Goal: Find specific page/section: Find specific page/section

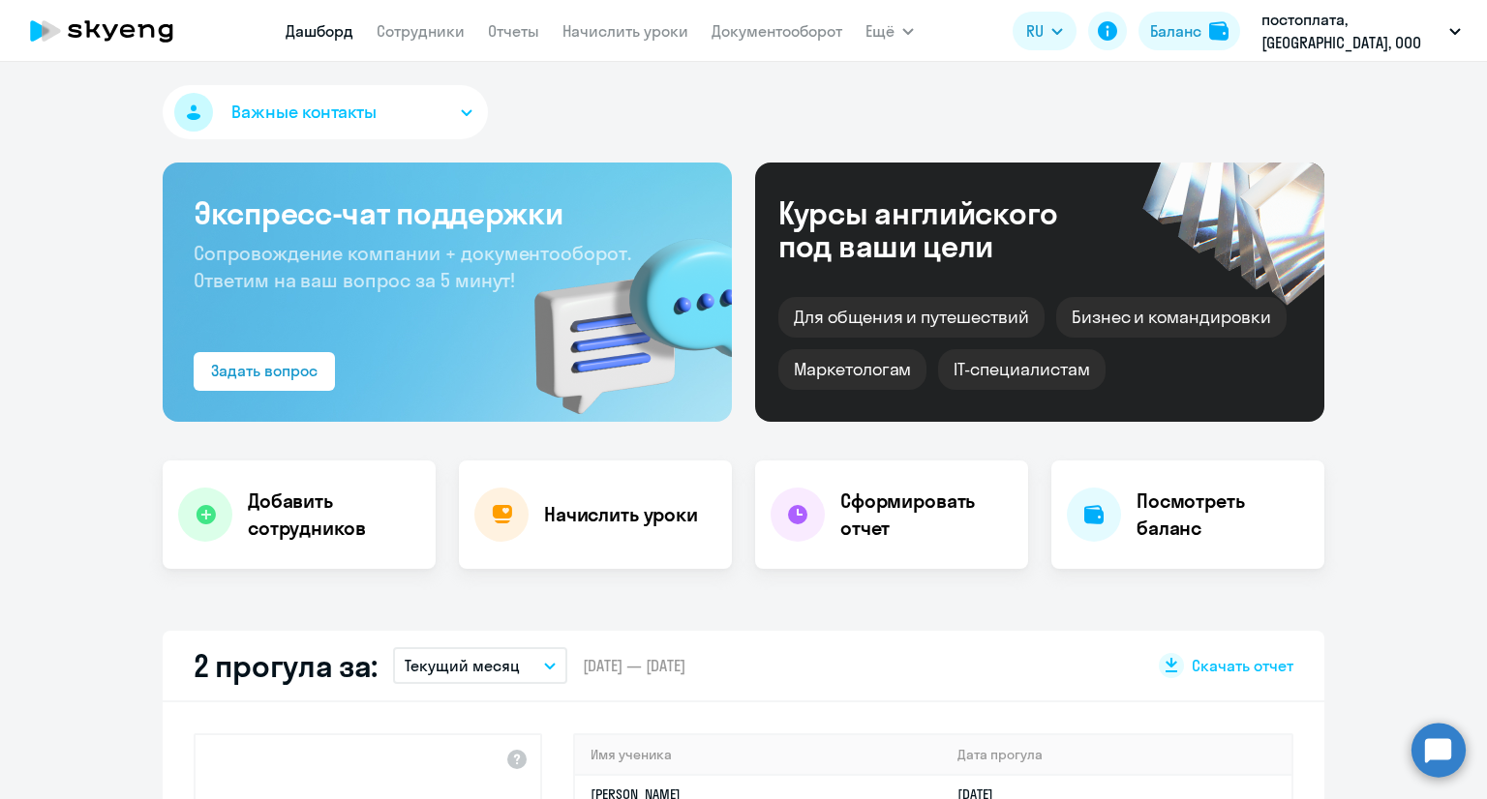
select select "30"
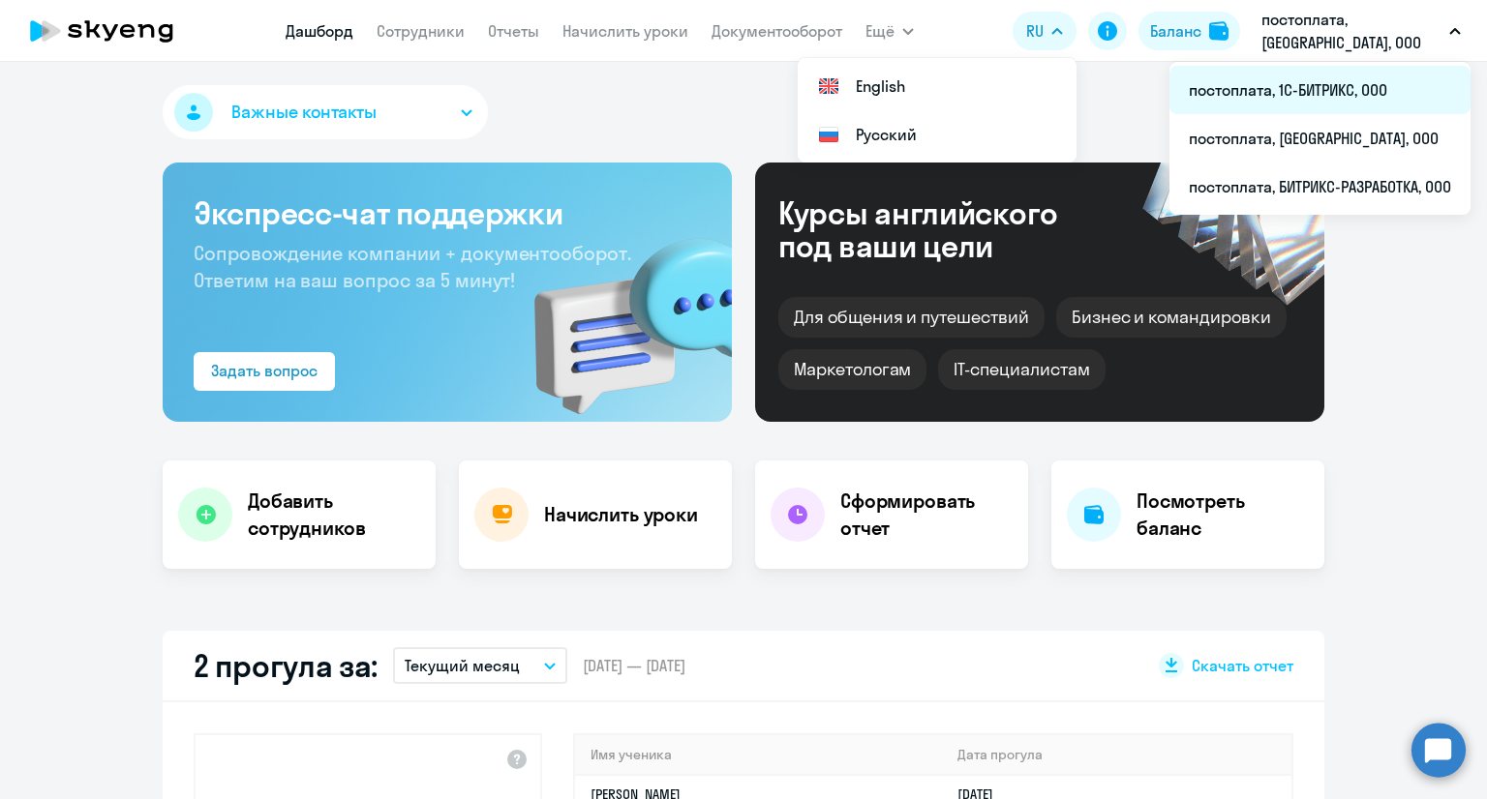
click at [1316, 104] on li "постоплата, 1С-БИТРИКС, ООО" at bounding box center [1319, 90] width 301 height 48
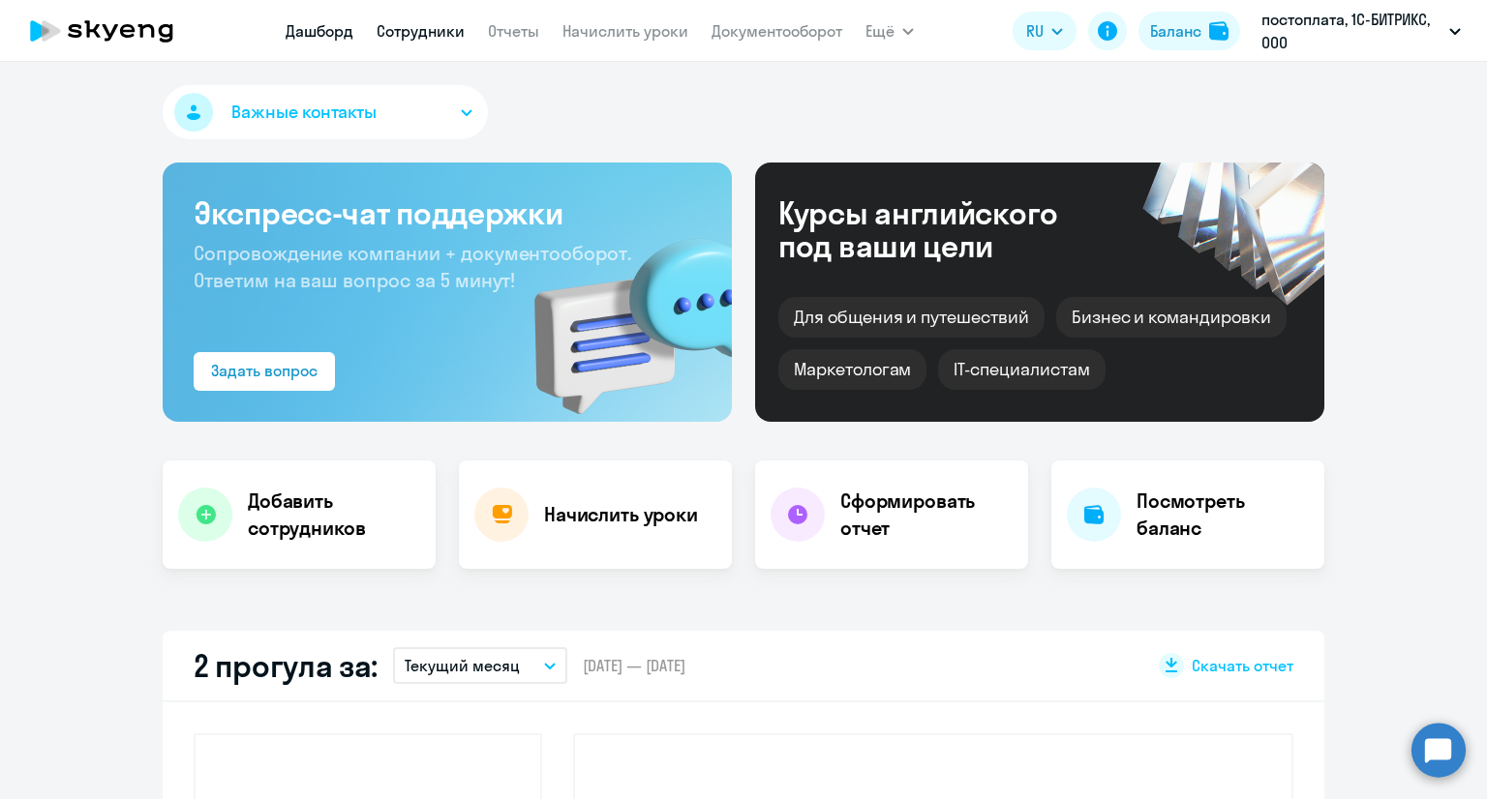
click at [400, 38] on link "Сотрудники" at bounding box center [421, 30] width 88 height 19
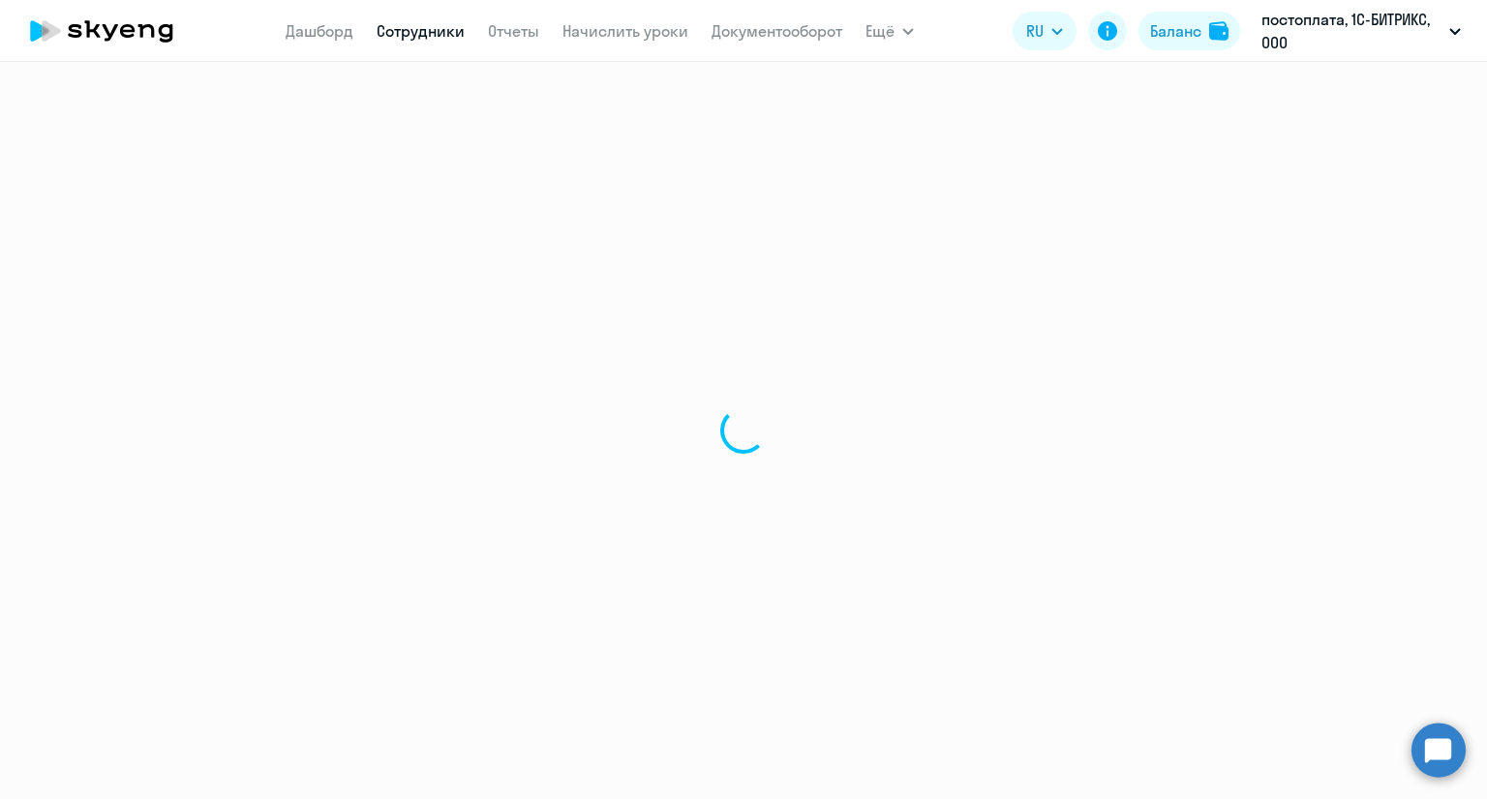
select select "30"
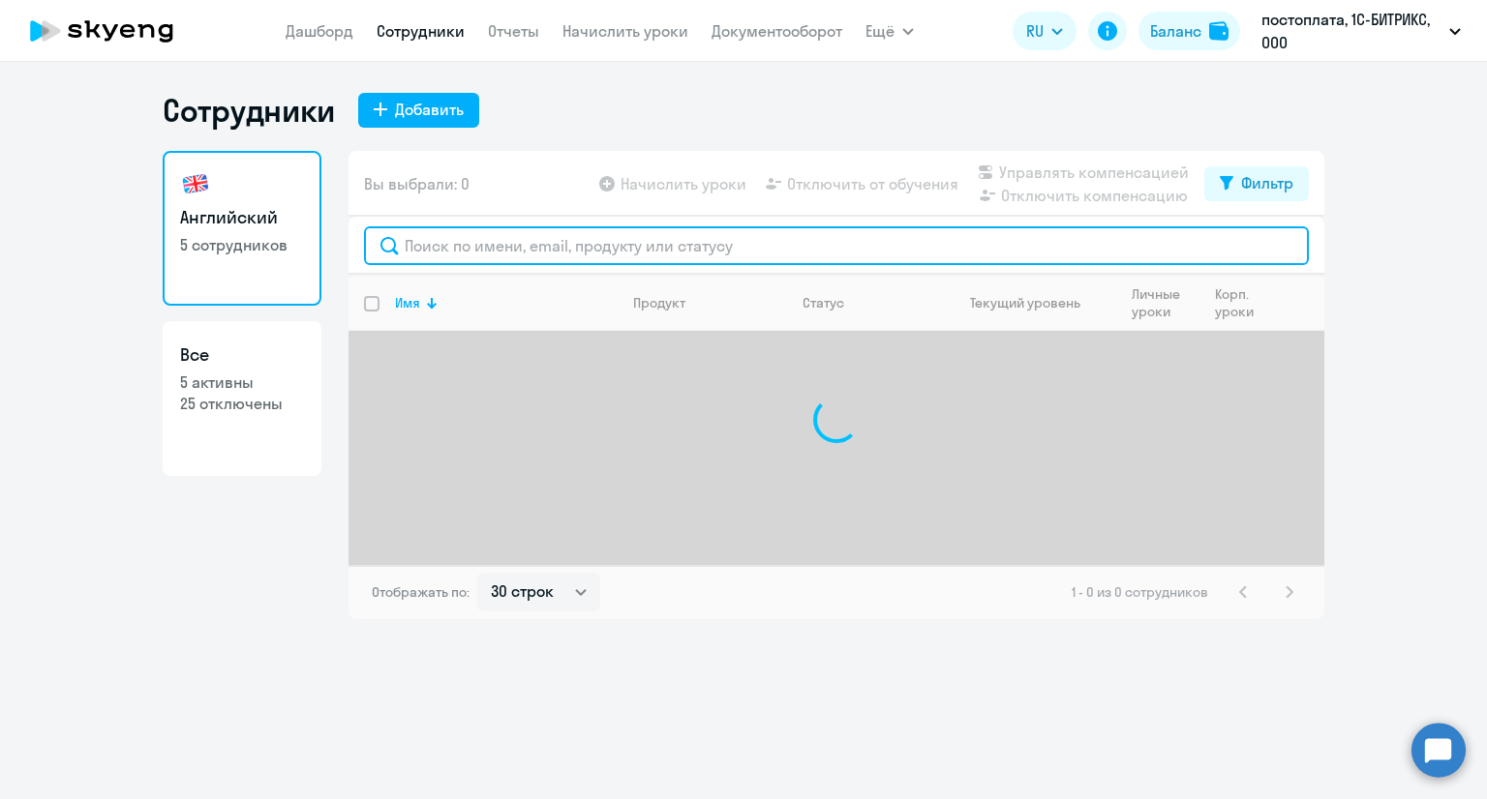
click at [468, 252] on input "text" at bounding box center [836, 245] width 945 height 39
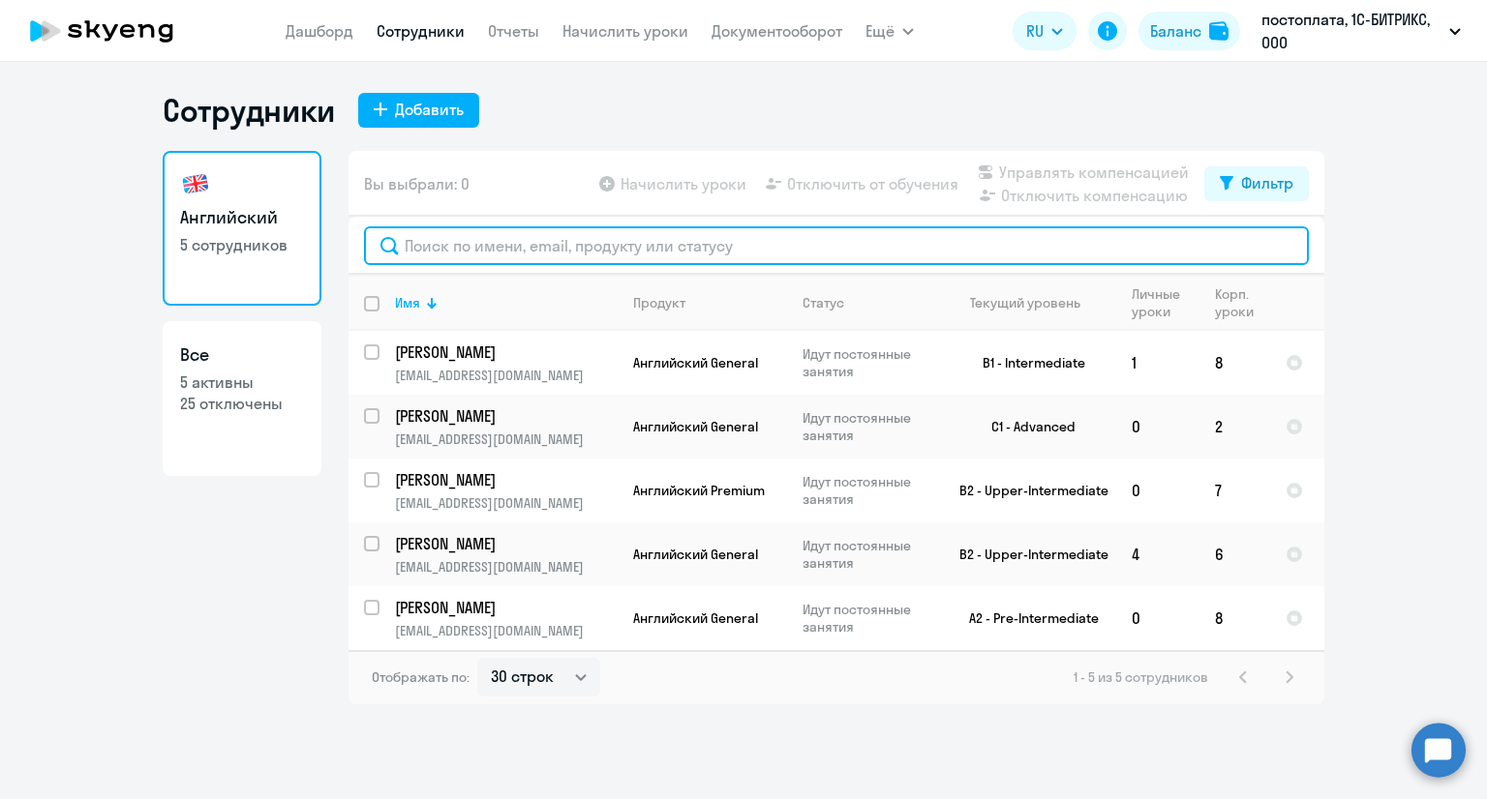
paste input "[EMAIL_ADDRESS][DOMAIN_NAME]"
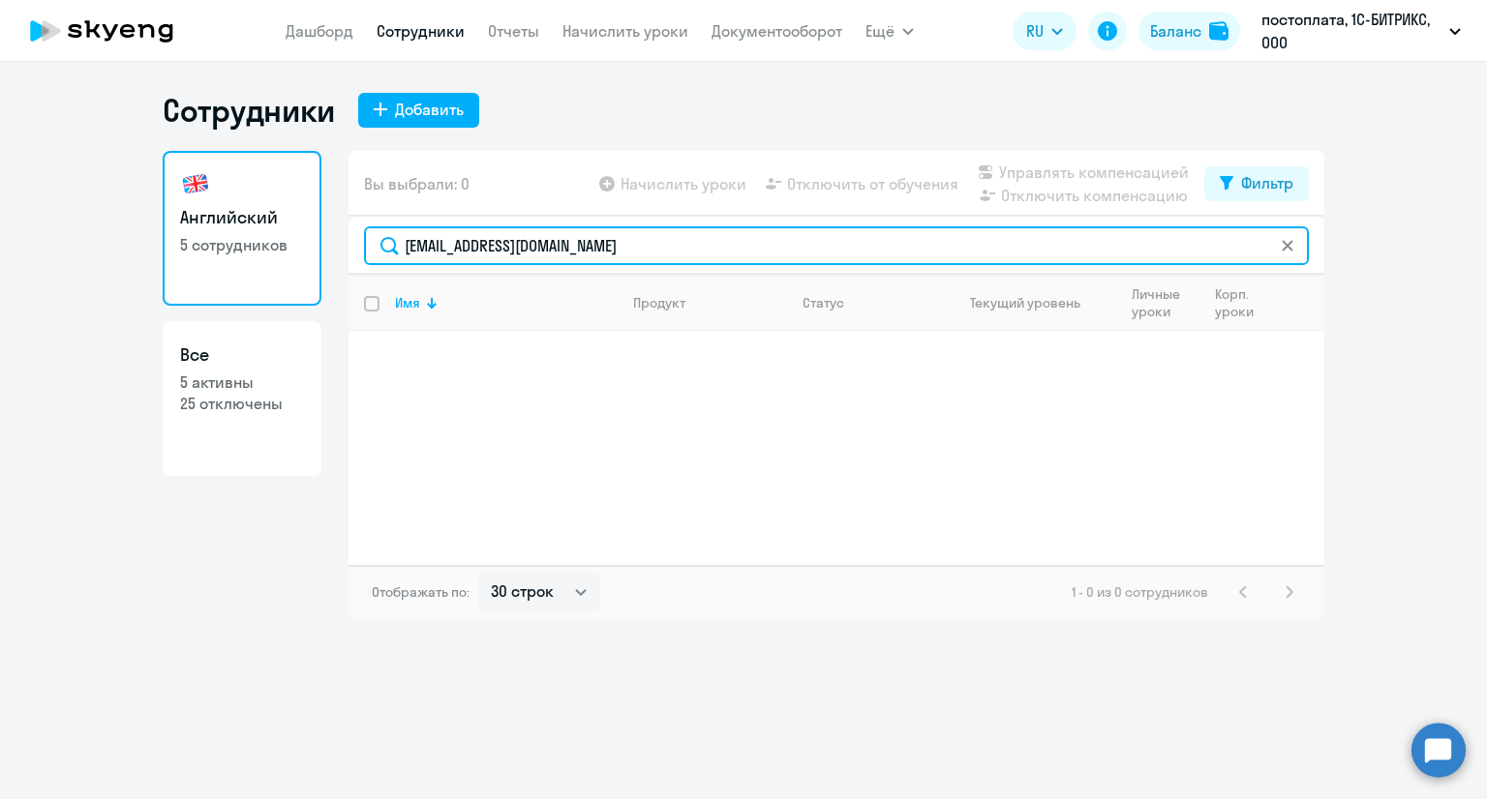
type input "[EMAIL_ADDRESS][DOMAIN_NAME]"
